Goal: Information Seeking & Learning: Learn about a topic

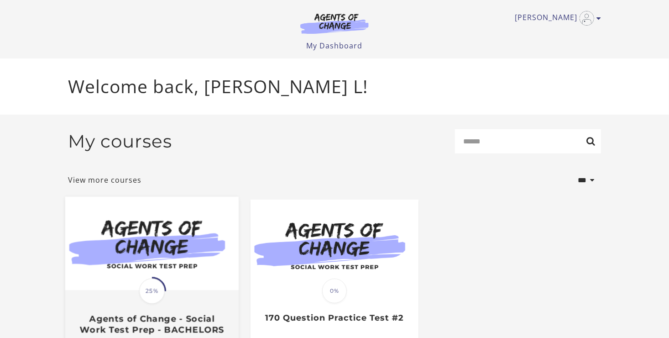
click at [184, 273] on img at bounding box center [151, 244] width 173 height 94
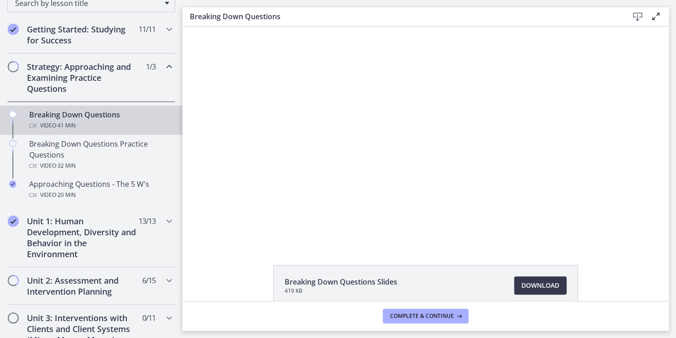
scroll to position [164, 0]
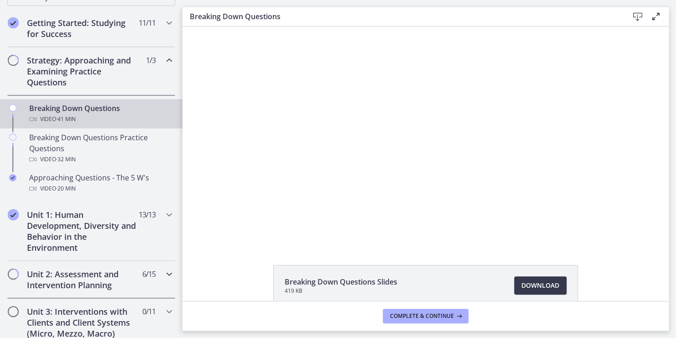
click at [77, 279] on h2 "Unit 2: Assessment and Intervention Planning" at bounding box center [82, 279] width 111 height 22
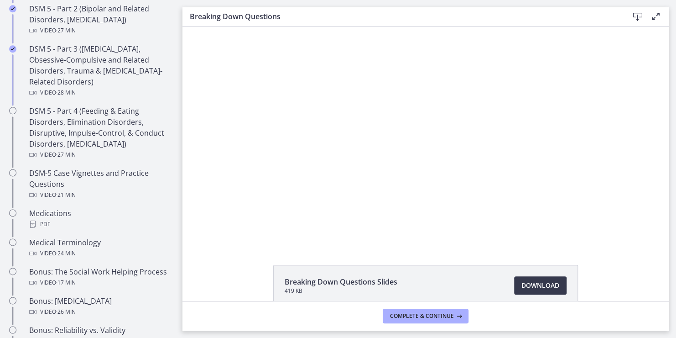
scroll to position [493, 0]
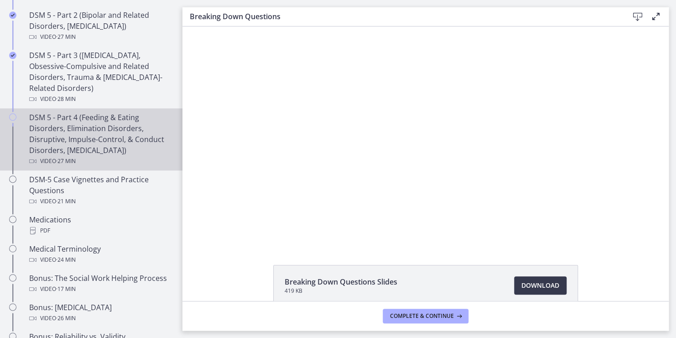
click at [70, 145] on div "DSM 5 - Part 4 (Feeding & Eating Disorders, Elimination Disorders, Disruptive, …" at bounding box center [100, 139] width 142 height 55
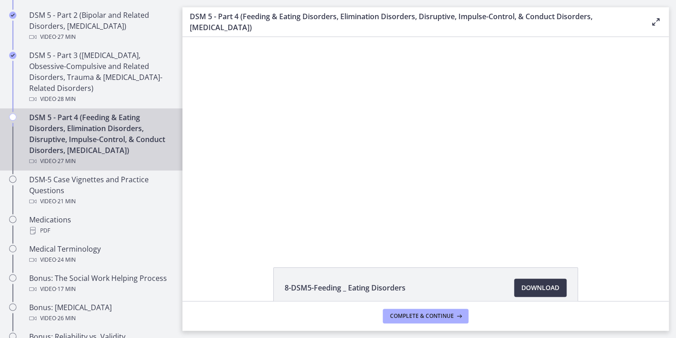
click at [66, 128] on div "DSM 5 - Part 4 (Feeding & Eating Disorders, Elimination Disorders, Disruptive, …" at bounding box center [100, 139] width 142 height 55
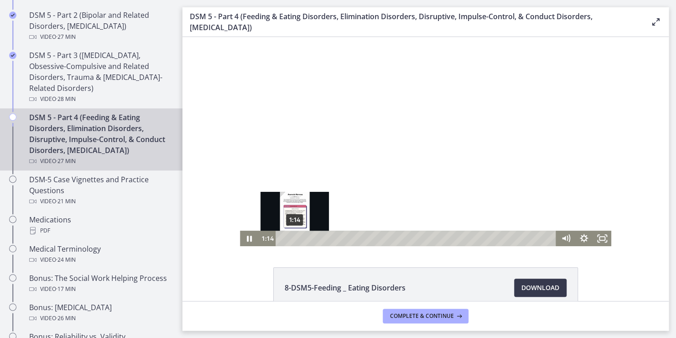
click at [291, 235] on div "1:14" at bounding box center [417, 238] width 270 height 16
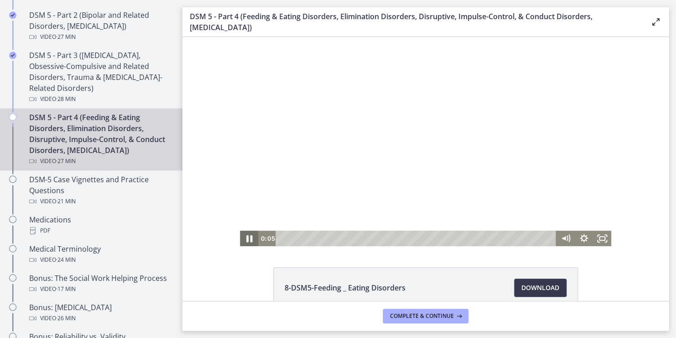
click at [245, 235] on icon "Pause" at bounding box center [249, 238] width 22 height 19
click at [255, 221] on div at bounding box center [425, 141] width 371 height 209
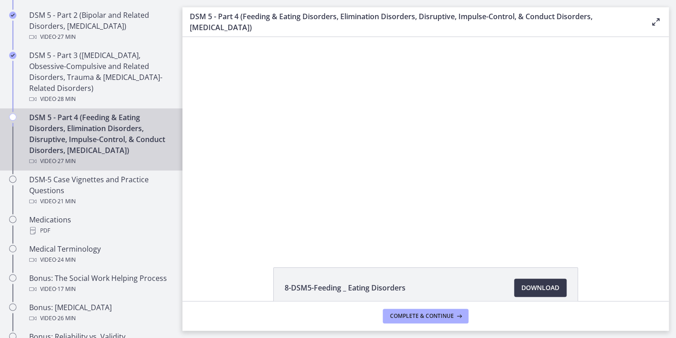
click at [255, 221] on div at bounding box center [425, 141] width 371 height 209
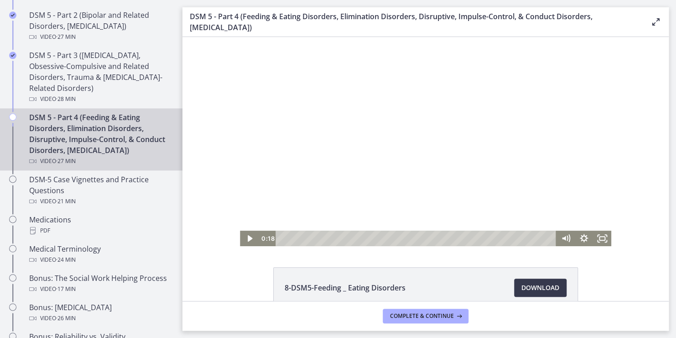
click at [255, 221] on div at bounding box center [425, 141] width 371 height 209
click at [316, 240] on div "3:44" at bounding box center [417, 238] width 270 height 16
click at [303, 238] on div "2:24" at bounding box center [417, 238] width 270 height 16
click at [321, 237] on div "4:14" at bounding box center [417, 238] width 270 height 16
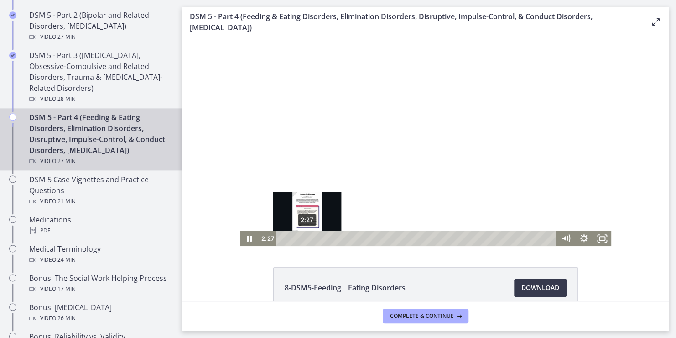
click at [303, 240] on div "2:27" at bounding box center [417, 238] width 270 height 16
click at [309, 238] on div "3:03" at bounding box center [417, 238] width 270 height 16
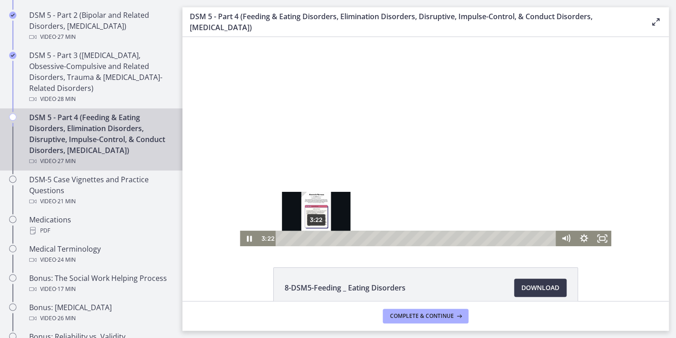
click at [313, 238] on div "Playbar" at bounding box center [315, 237] width 5 height 5
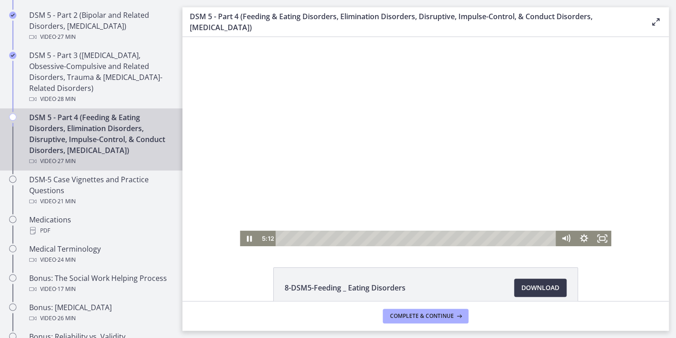
click at [317, 225] on div at bounding box center [425, 141] width 371 height 209
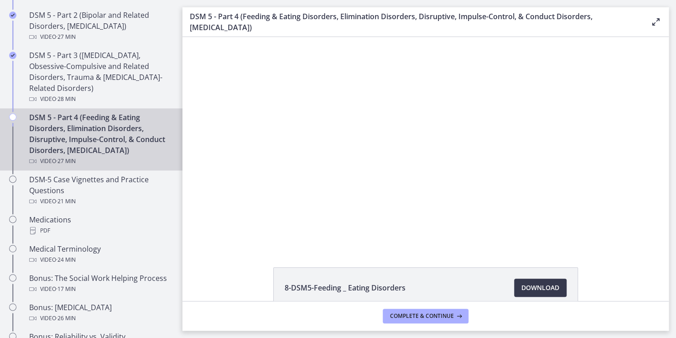
click at [317, 225] on div at bounding box center [425, 141] width 371 height 209
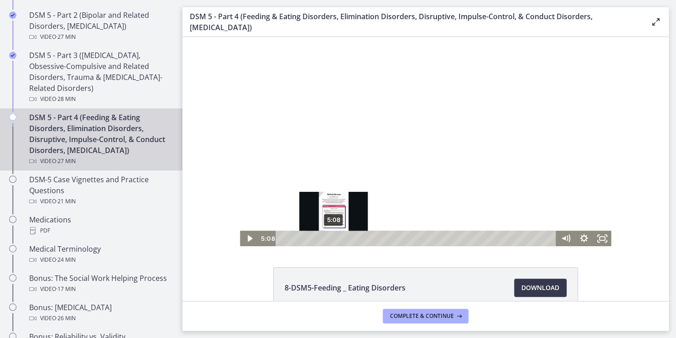
click at [330, 239] on div "5:08" at bounding box center [417, 238] width 270 height 16
click at [331, 239] on div "Playbar" at bounding box center [333, 237] width 5 height 5
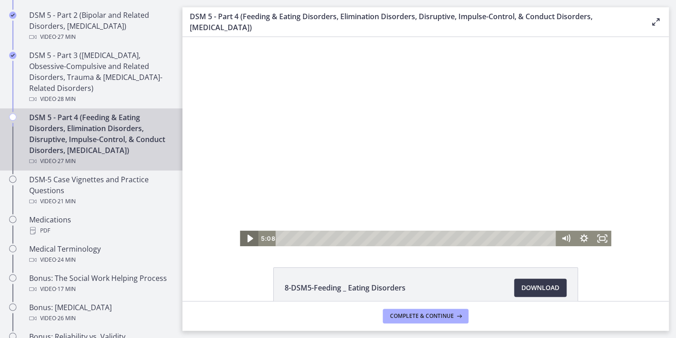
click at [247, 239] on icon "Play Video" at bounding box center [249, 239] width 5 height 8
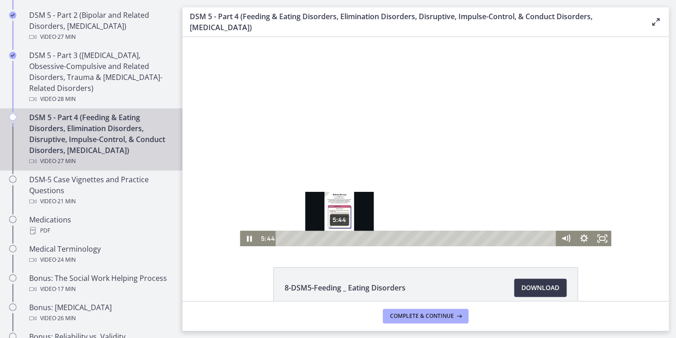
click at [336, 236] on div "5:44" at bounding box center [417, 238] width 270 height 16
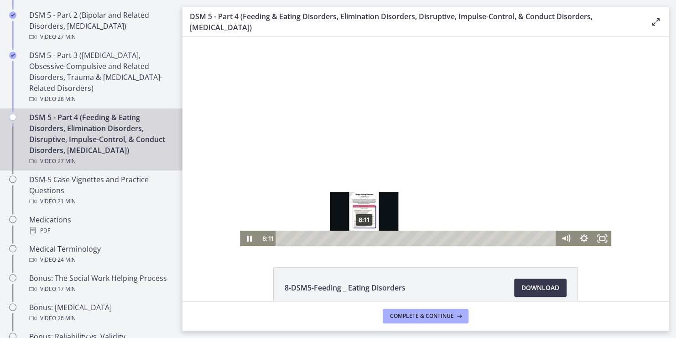
click at [361, 240] on div "8:11" at bounding box center [417, 238] width 270 height 16
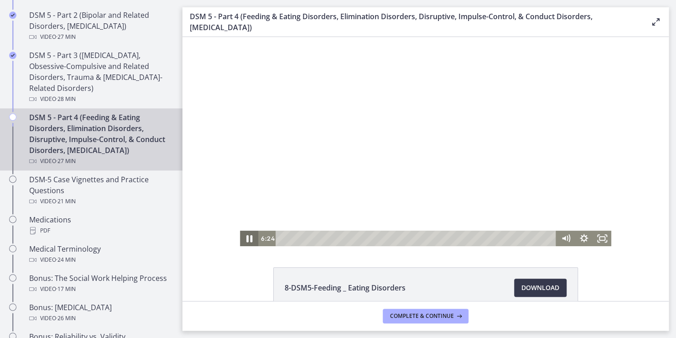
click at [248, 234] on icon "Pause" at bounding box center [249, 238] width 22 height 19
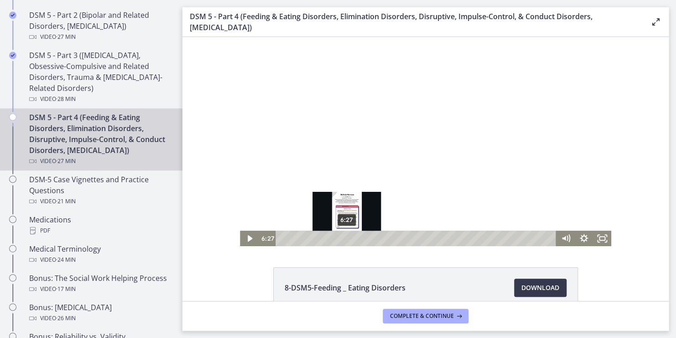
click at [344, 240] on div "Playbar" at bounding box center [346, 237] width 5 height 5
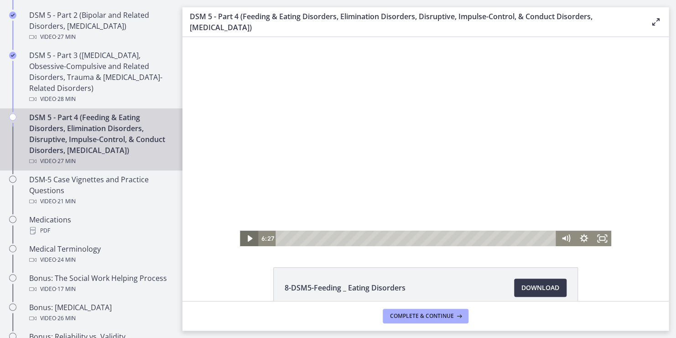
click at [248, 240] on icon "Play Video" at bounding box center [249, 238] width 18 height 16
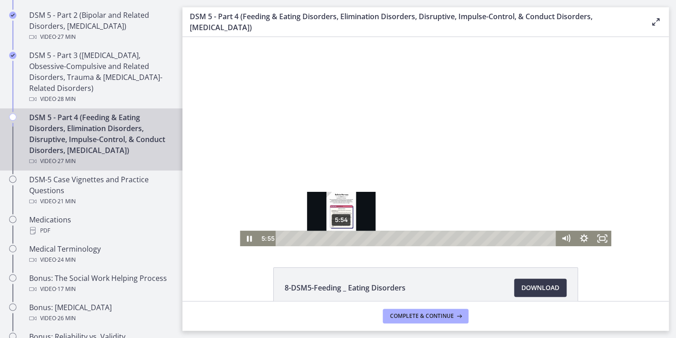
click at [338, 240] on div "5:54" at bounding box center [417, 238] width 270 height 16
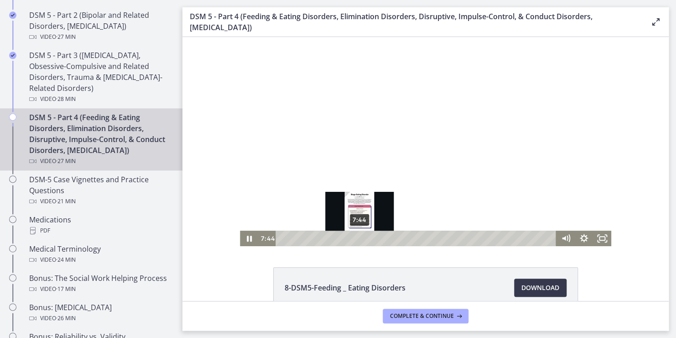
click at [356, 239] on div "7:44" at bounding box center [417, 238] width 270 height 16
click at [368, 188] on div at bounding box center [425, 141] width 371 height 209
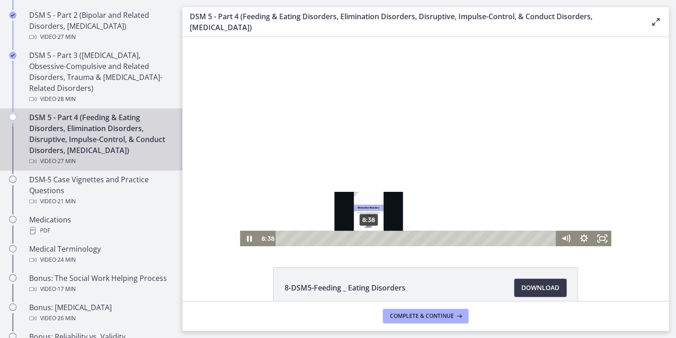
click at [365, 239] on div "8:38" at bounding box center [417, 238] width 270 height 16
click at [379, 185] on div at bounding box center [425, 141] width 371 height 209
click at [401, 149] on div at bounding box center [425, 141] width 371 height 209
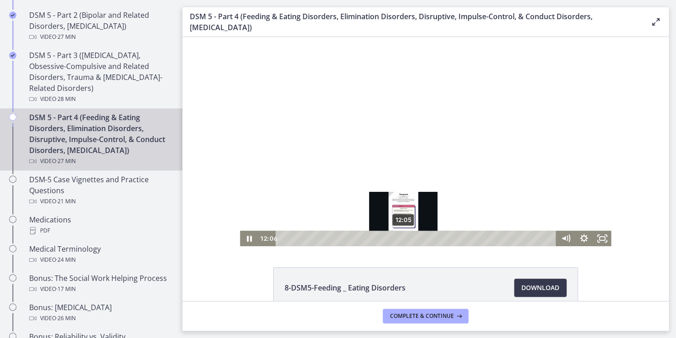
click at [400, 236] on div "12:05" at bounding box center [417, 238] width 270 height 16
click at [401, 236] on div "Playbar" at bounding box center [403, 237] width 5 height 5
click at [399, 235] on div "12:00" at bounding box center [417, 238] width 270 height 16
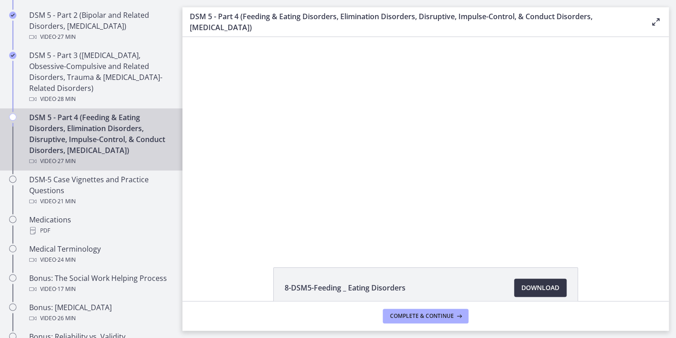
click at [522, 282] on span "Download Opens in a new window" at bounding box center [540, 287] width 38 height 11
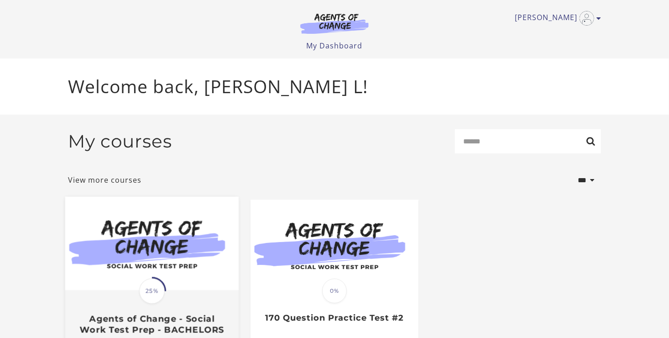
click at [185, 270] on img at bounding box center [151, 244] width 173 height 94
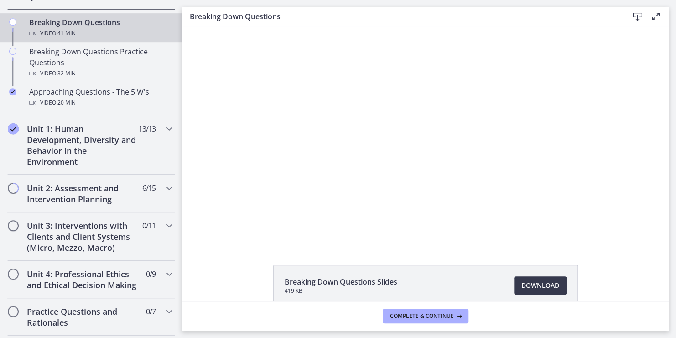
scroll to position [255, 0]
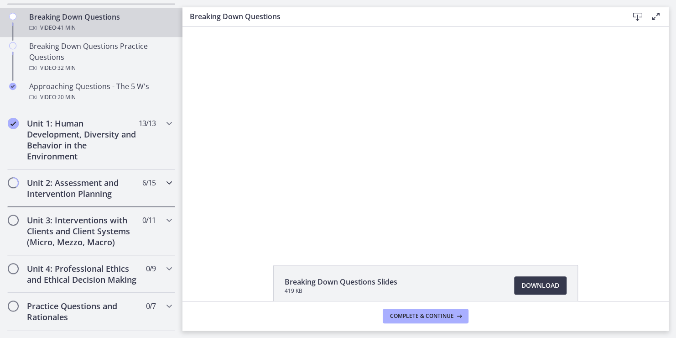
click at [80, 192] on h2 "Unit 2: Assessment and Intervention Planning" at bounding box center [82, 188] width 111 height 22
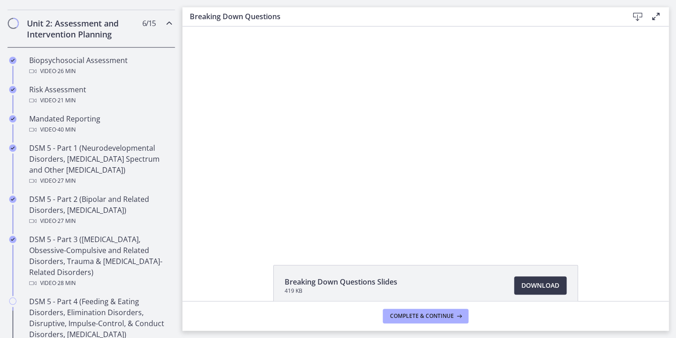
scroll to position [310, 0]
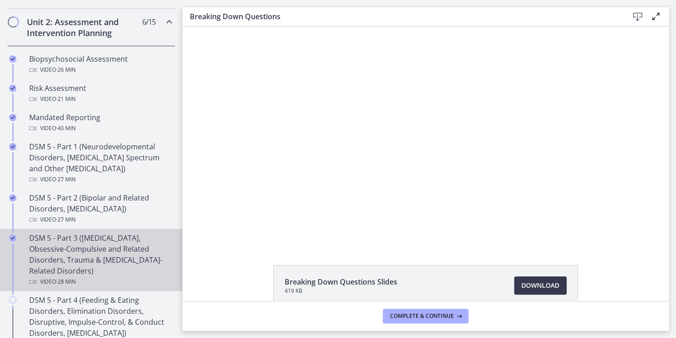
click at [104, 253] on div "DSM 5 - Part 3 (Anxiety Disorders, Obsessive-Compulsive and Related Disorders, …" at bounding box center [100, 259] width 142 height 55
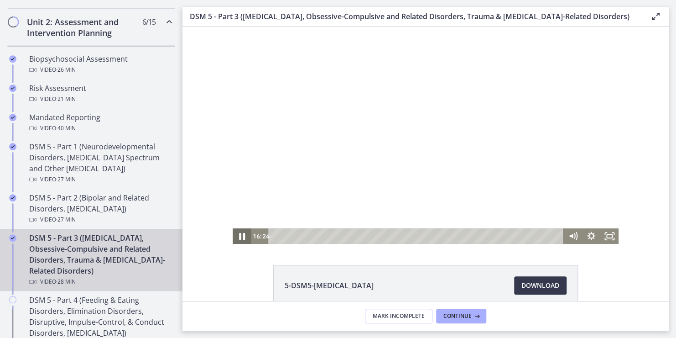
click at [239, 240] on icon "Pause" at bounding box center [242, 236] width 22 height 19
click at [412, 181] on div at bounding box center [426, 134] width 386 height 217
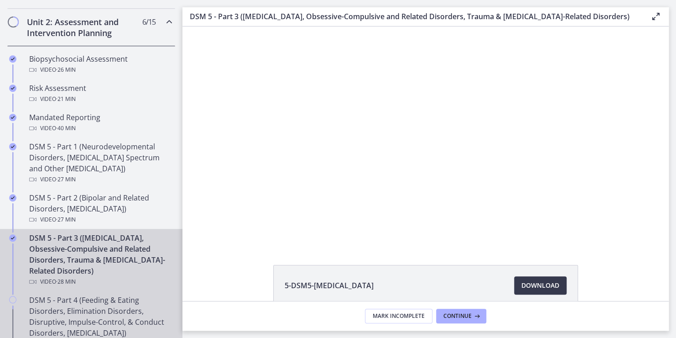
click at [83, 309] on div "DSM 5 - Part 4 (Feeding & Eating Disorders, Elimination Disorders, Disruptive, …" at bounding box center [100, 321] width 142 height 55
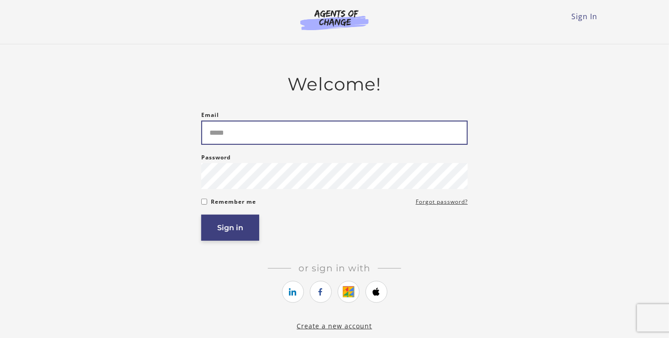
type input "**********"
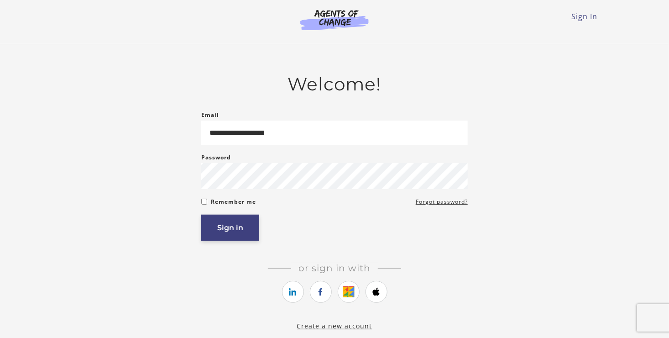
click at [233, 232] on button "Sign in" at bounding box center [230, 227] width 58 height 26
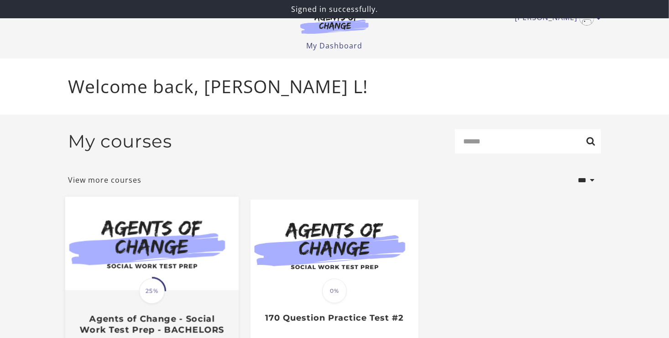
click at [112, 241] on img at bounding box center [151, 244] width 173 height 94
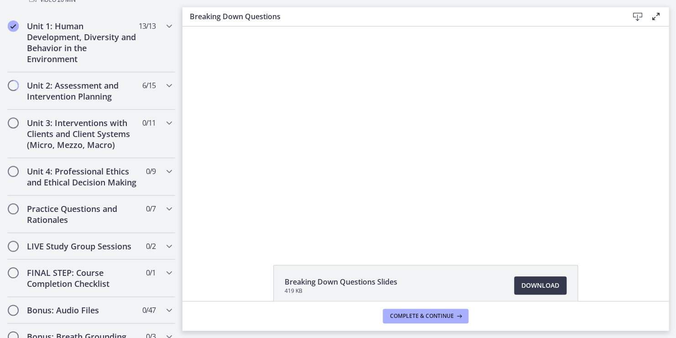
scroll to position [334, 0]
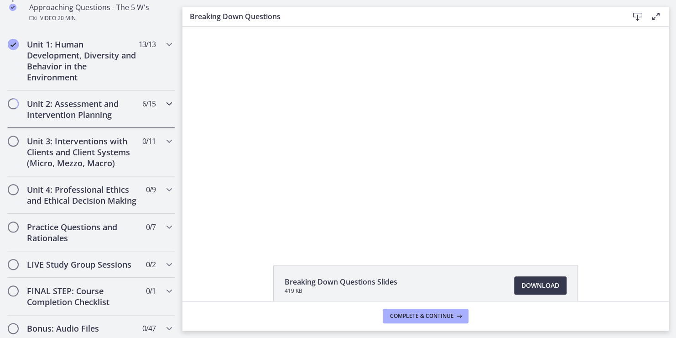
click at [71, 102] on h2 "Unit 2: Assessment and Intervention Planning" at bounding box center [82, 109] width 111 height 22
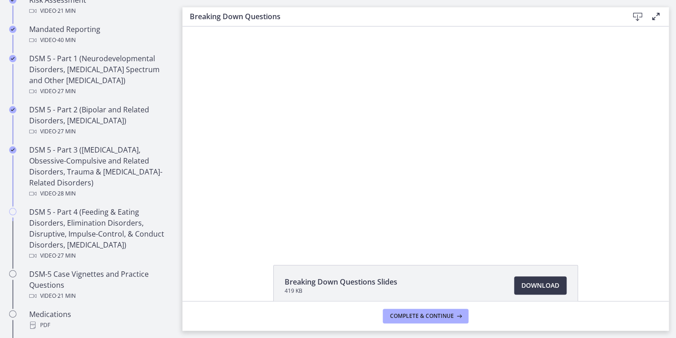
scroll to position [407, 0]
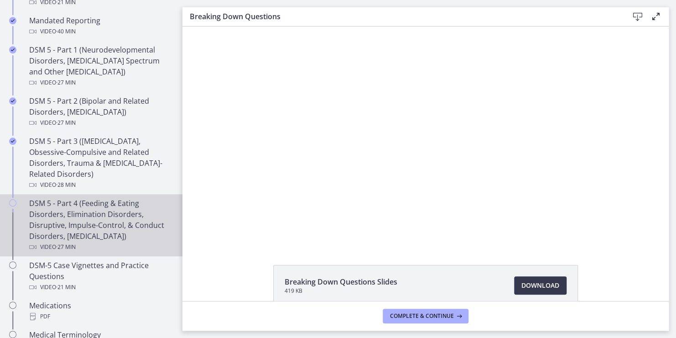
click at [106, 223] on div "DSM 5 - Part 4 (Feeding & Eating Disorders, Elimination Disorders, Disruptive, …" at bounding box center [100, 225] width 142 height 55
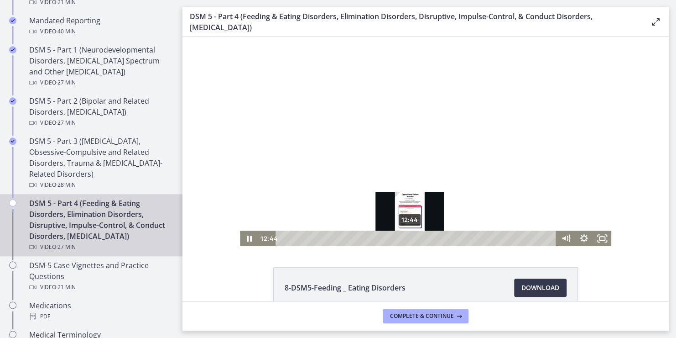
click at [407, 237] on div "12:44" at bounding box center [417, 238] width 270 height 16
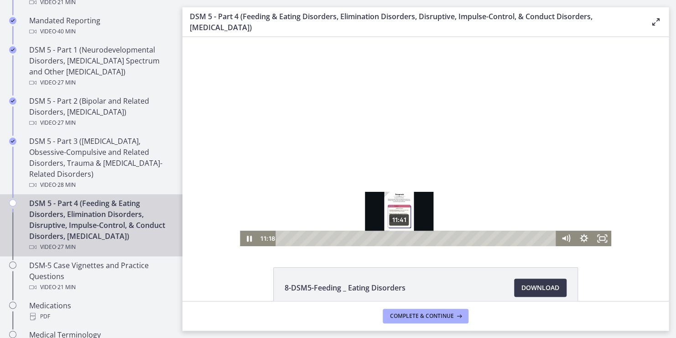
click at [396, 237] on div "11:41" at bounding box center [417, 238] width 270 height 16
click at [401, 237] on div "12:11" at bounding box center [417, 238] width 270 height 16
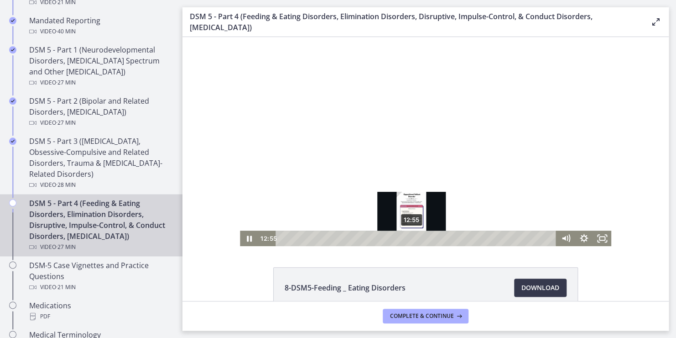
click at [408, 237] on div "12:55" at bounding box center [417, 238] width 270 height 16
click at [415, 240] on div "13:36" at bounding box center [417, 238] width 270 height 16
click at [269, 155] on div at bounding box center [425, 141] width 371 height 209
click at [277, 151] on div at bounding box center [425, 141] width 371 height 209
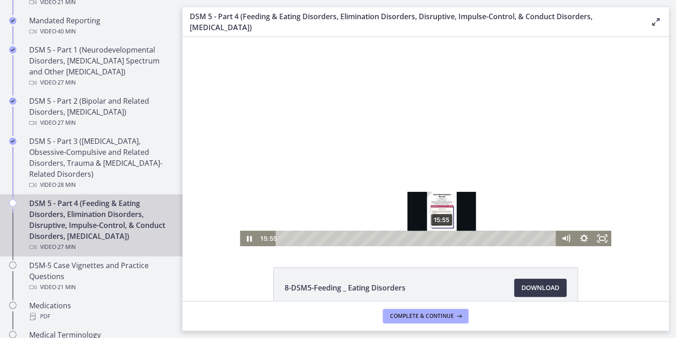
click at [438, 238] on div "15:55" at bounding box center [417, 238] width 270 height 16
click at [432, 237] on div "15:16" at bounding box center [417, 238] width 270 height 16
drag, startPoint x: 437, startPoint y: 237, endPoint x: 432, endPoint y: 237, distance: 5.0
click at [433, 237] on div "Playbar" at bounding box center [435, 237] width 5 height 5
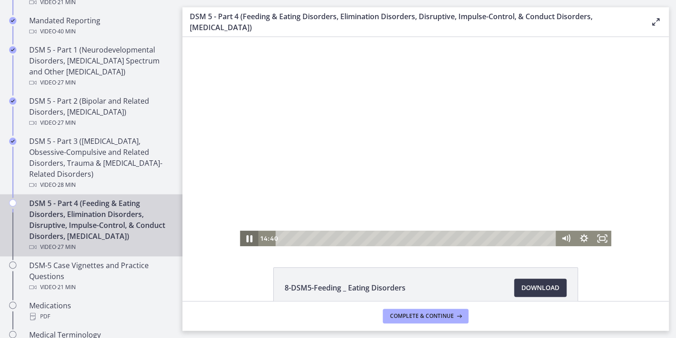
click at [243, 238] on icon "Pause" at bounding box center [249, 238] width 22 height 19
click at [243, 238] on icon "Play Video" at bounding box center [250, 238] width 22 height 19
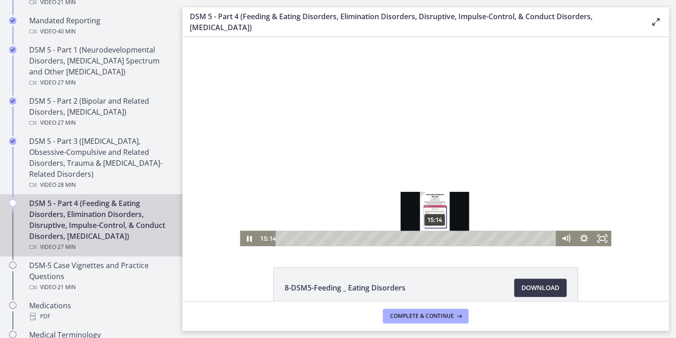
click at [432, 238] on div "15:14" at bounding box center [417, 238] width 270 height 16
click at [429, 239] on div "15:00" at bounding box center [417, 238] width 270 height 16
click at [432, 239] on div "15:14" at bounding box center [417, 238] width 270 height 16
click at [426, 236] on div "14:38" at bounding box center [417, 238] width 270 height 16
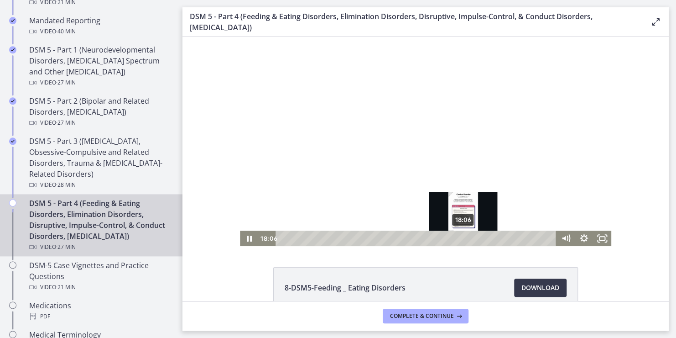
click at [460, 238] on div "18:06" at bounding box center [417, 238] width 270 height 16
click at [322, 212] on div at bounding box center [425, 141] width 371 height 209
